Goal: Task Accomplishment & Management: Manage account settings

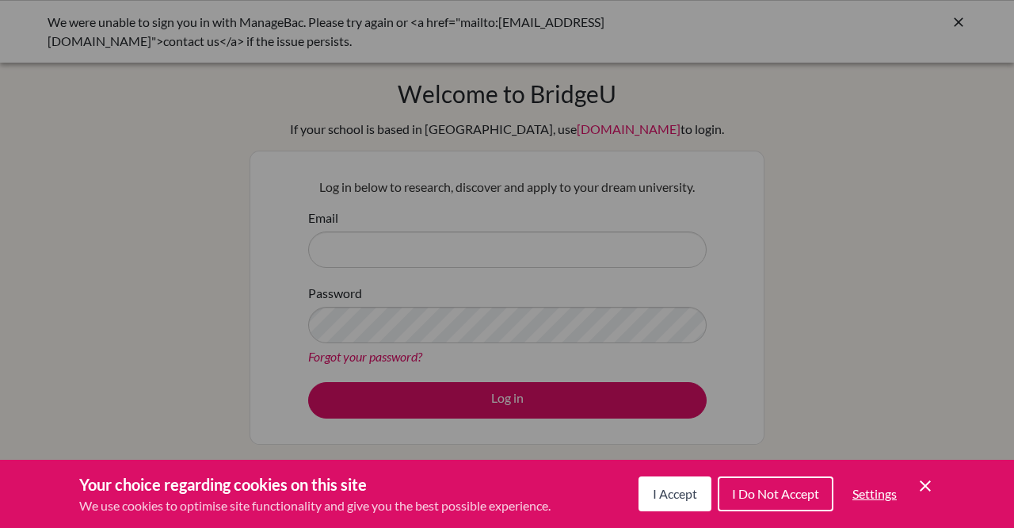
click at [670, 495] on span "I Accept" at bounding box center [675, 493] width 44 height 15
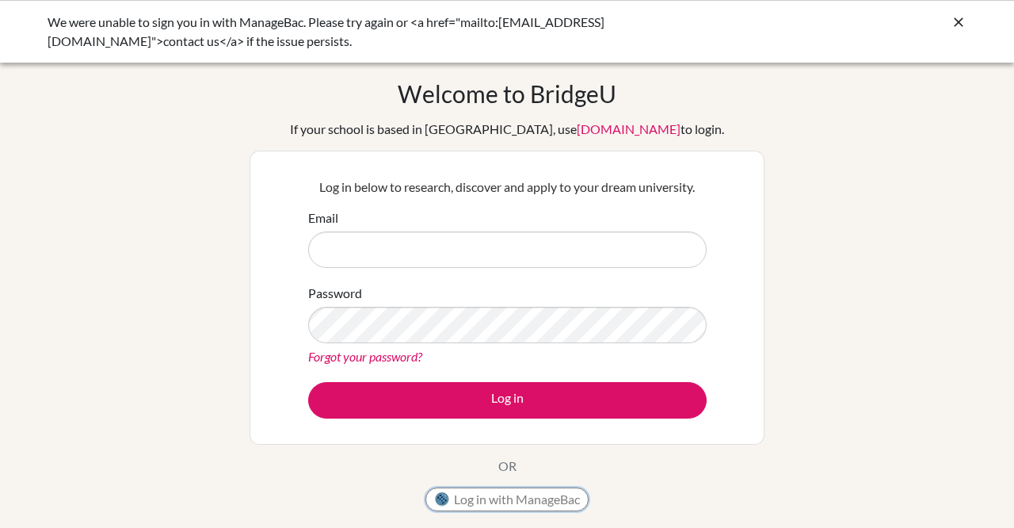
click at [539, 500] on button "Log in with ManageBac" at bounding box center [507, 499] width 163 height 24
type input "[EMAIL_ADDRESS][DOMAIN_NAME]"
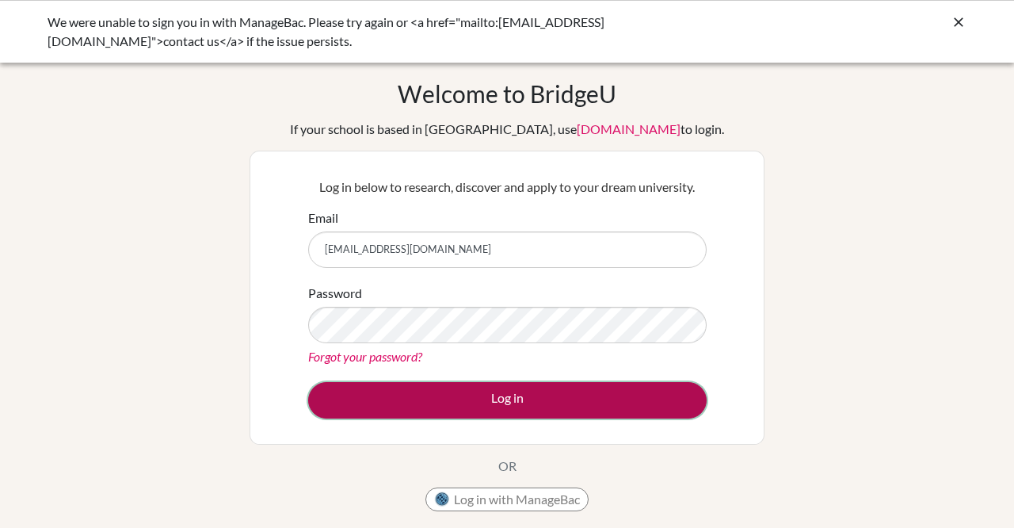
click at [333, 396] on button "Log in" at bounding box center [507, 400] width 399 height 36
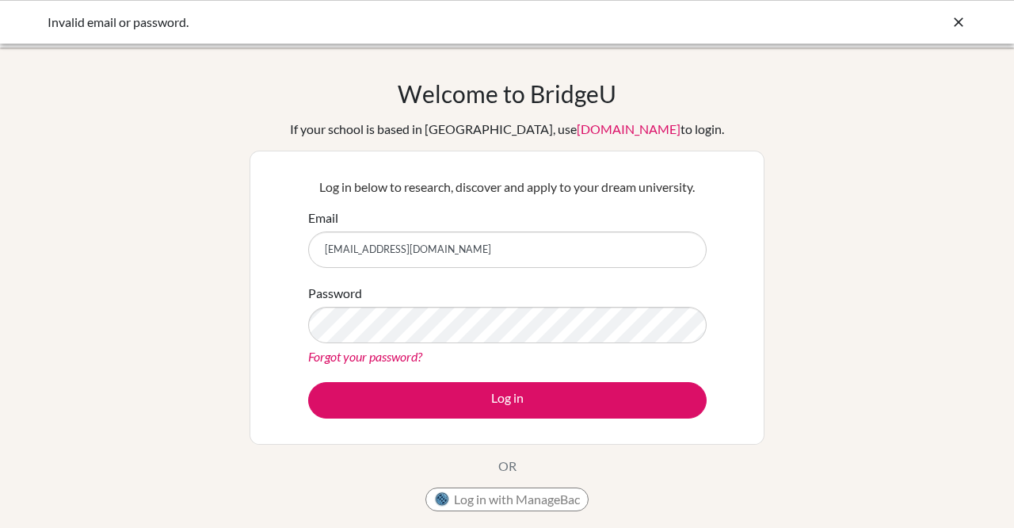
click at [352, 351] on link "Forgot your password?" at bounding box center [365, 356] width 114 height 15
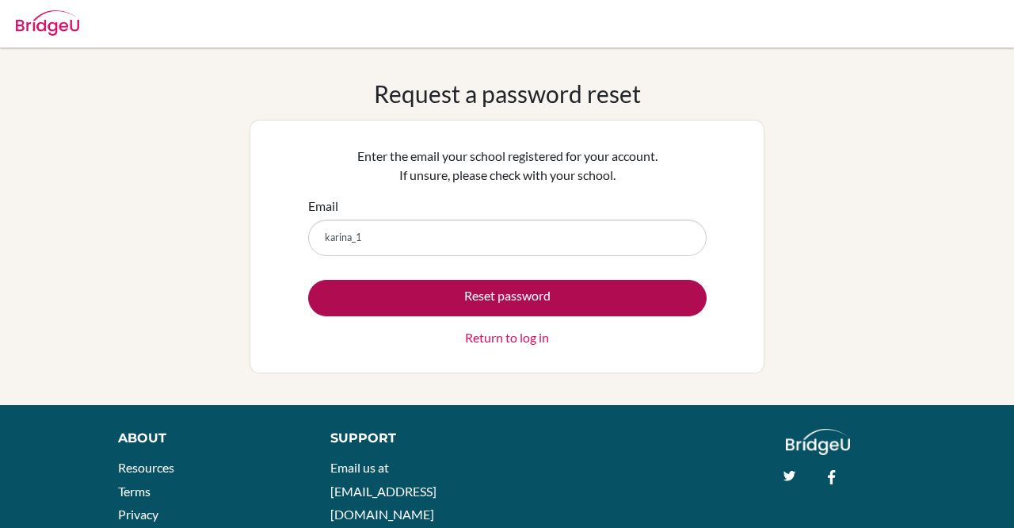
type input "karina_1907037@mis.sch.id"
click at [589, 308] on button "Reset password" at bounding box center [507, 298] width 399 height 36
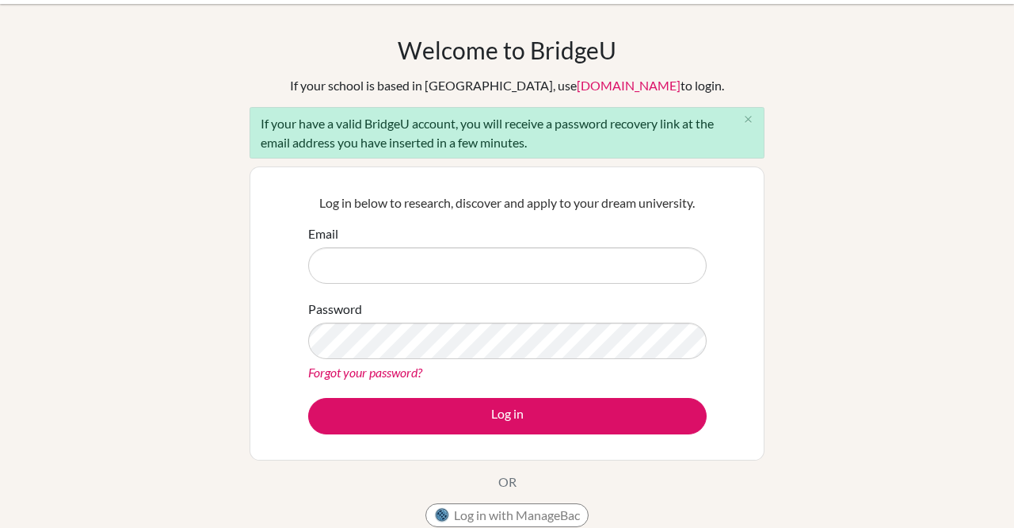
scroll to position [46, 0]
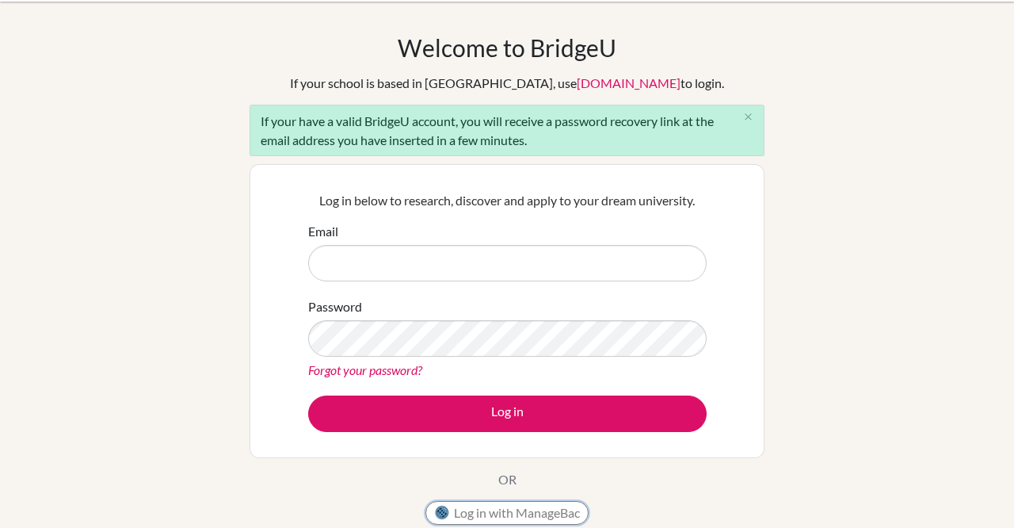
click at [520, 508] on button "Log in with ManageBac" at bounding box center [507, 513] width 163 height 24
